Goal: Transaction & Acquisition: Purchase product/service

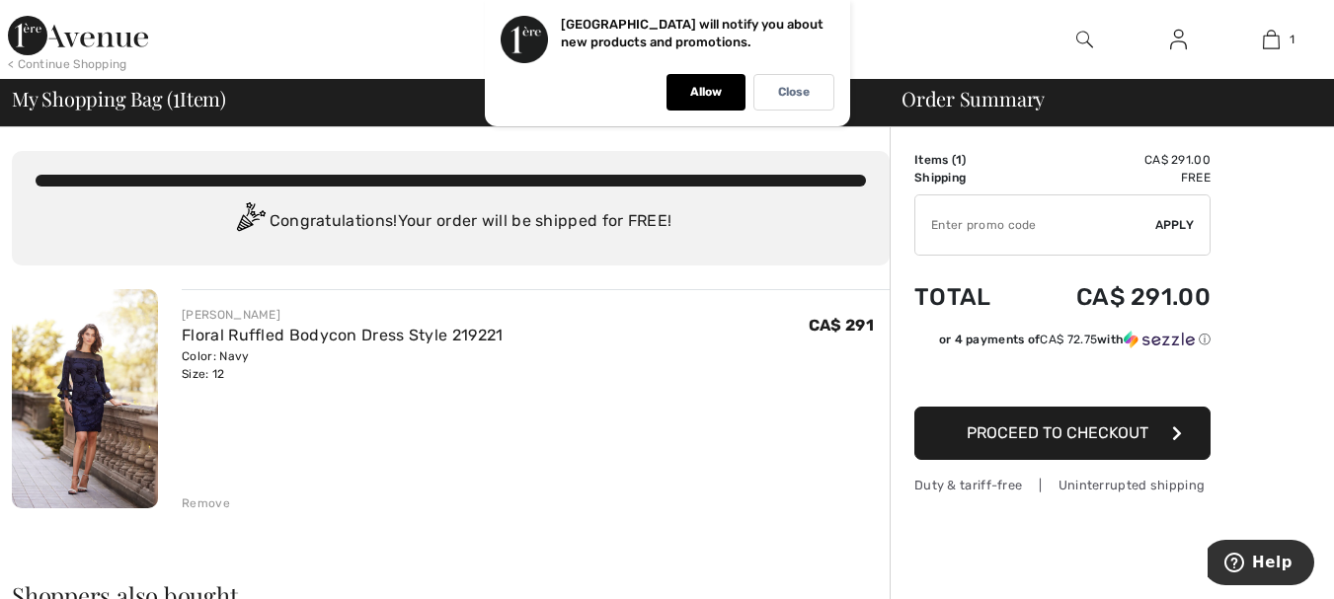
click at [958, 229] on input "TEXT" at bounding box center [1035, 225] width 240 height 59
click at [1171, 223] on span "Apply" at bounding box center [1175, 225] width 40 height 18
type input "WELC0ME10"
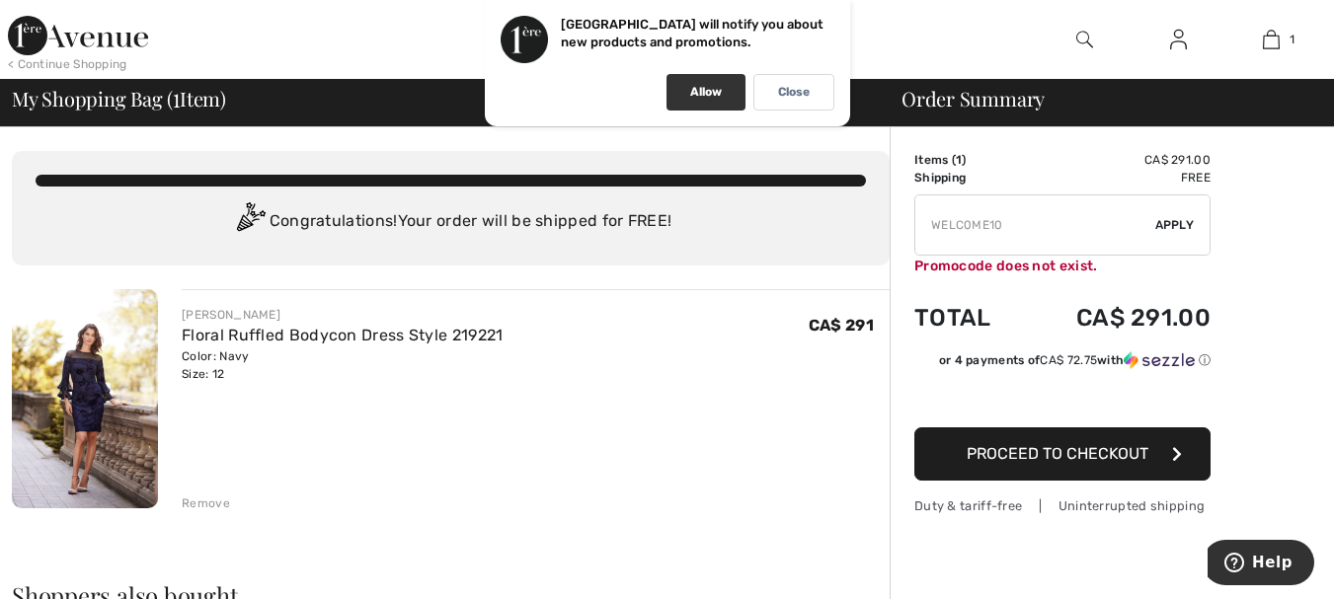
click at [702, 95] on p "Allow" at bounding box center [706, 92] width 32 height 15
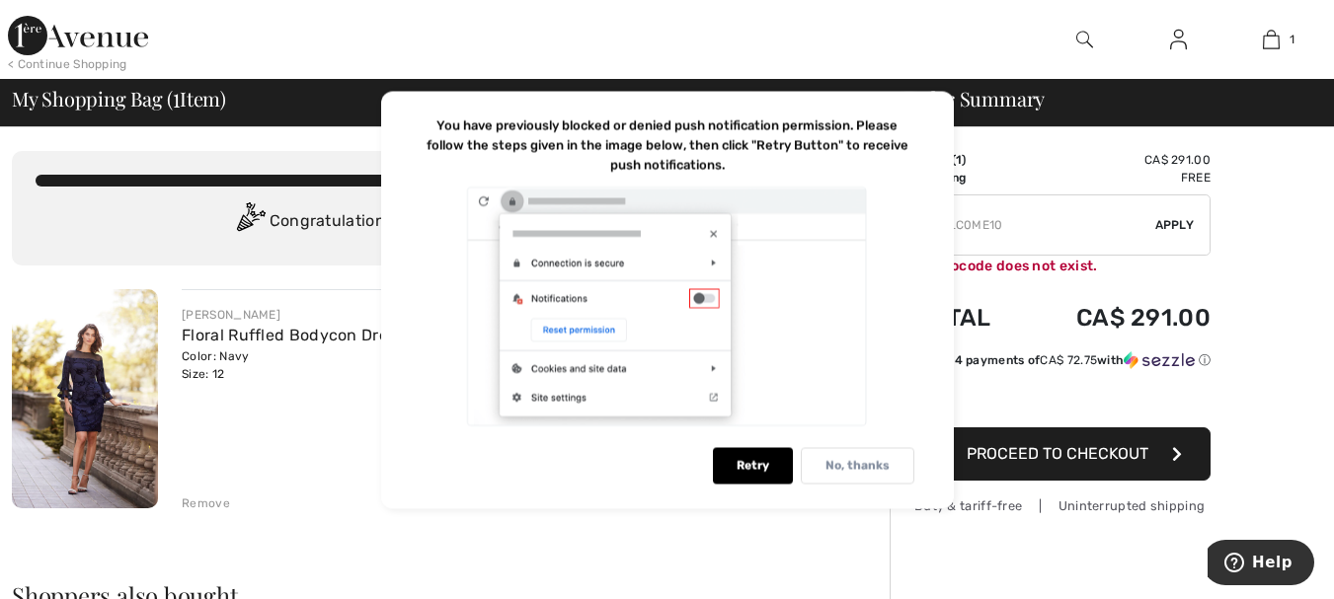
click at [833, 460] on p "No, thanks" at bounding box center [858, 465] width 64 height 15
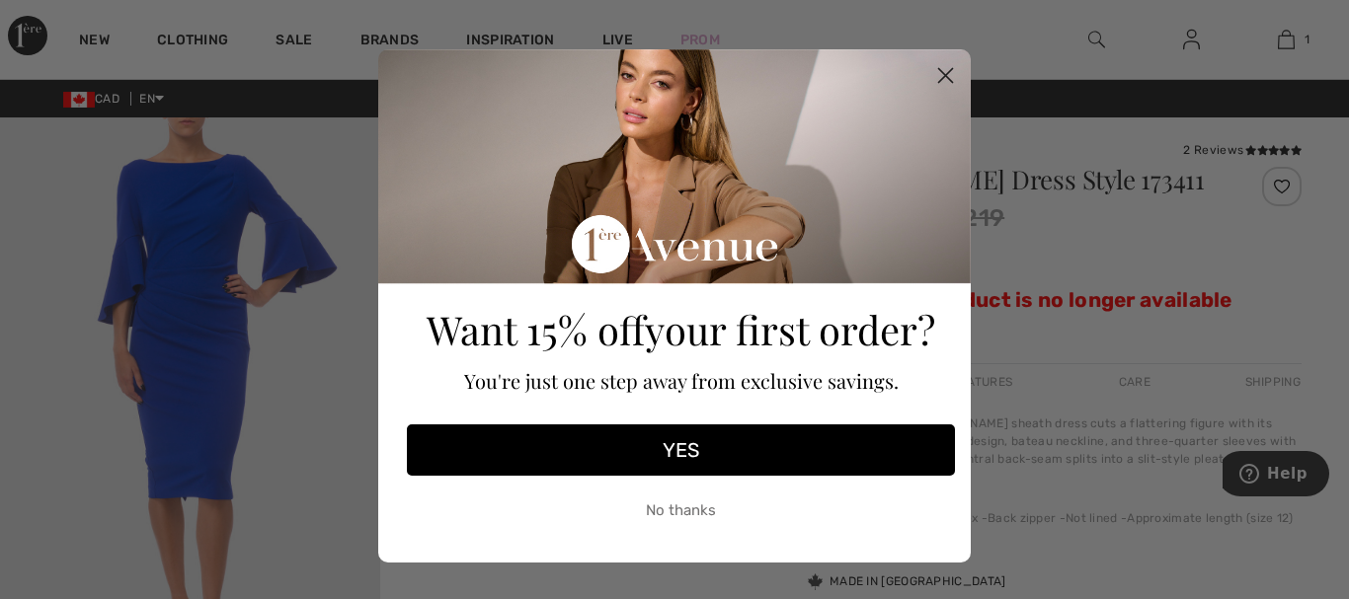
drag, startPoint x: 938, startPoint y: 72, endPoint x: 951, endPoint y: 62, distance: 16.2
click at [938, 72] on circle "Close dialog" at bounding box center [945, 75] width 33 height 33
